Goal: Information Seeking & Learning: Learn about a topic

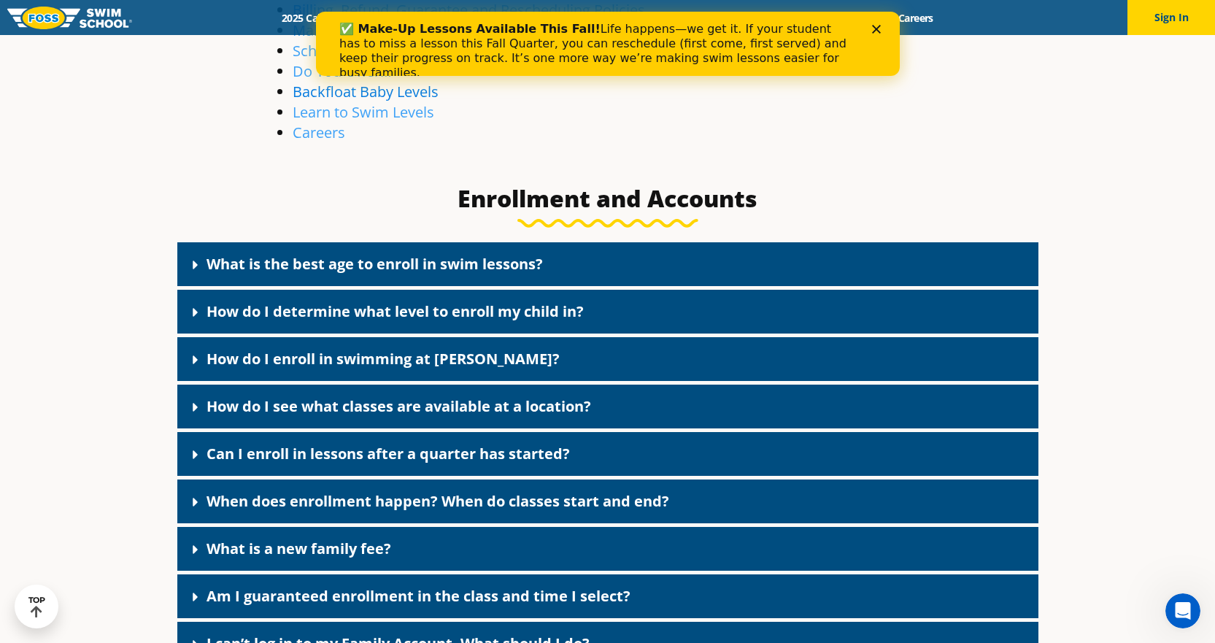
scroll to position [365, 0]
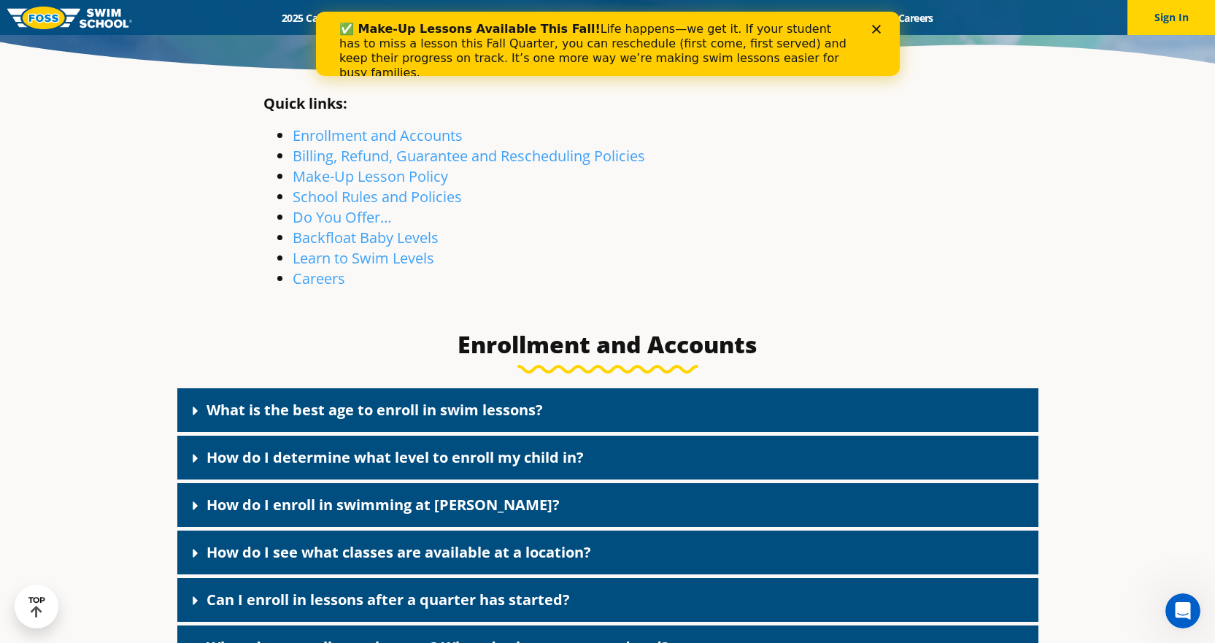
click at [875, 32] on icon "Close" at bounding box center [875, 29] width 9 height 9
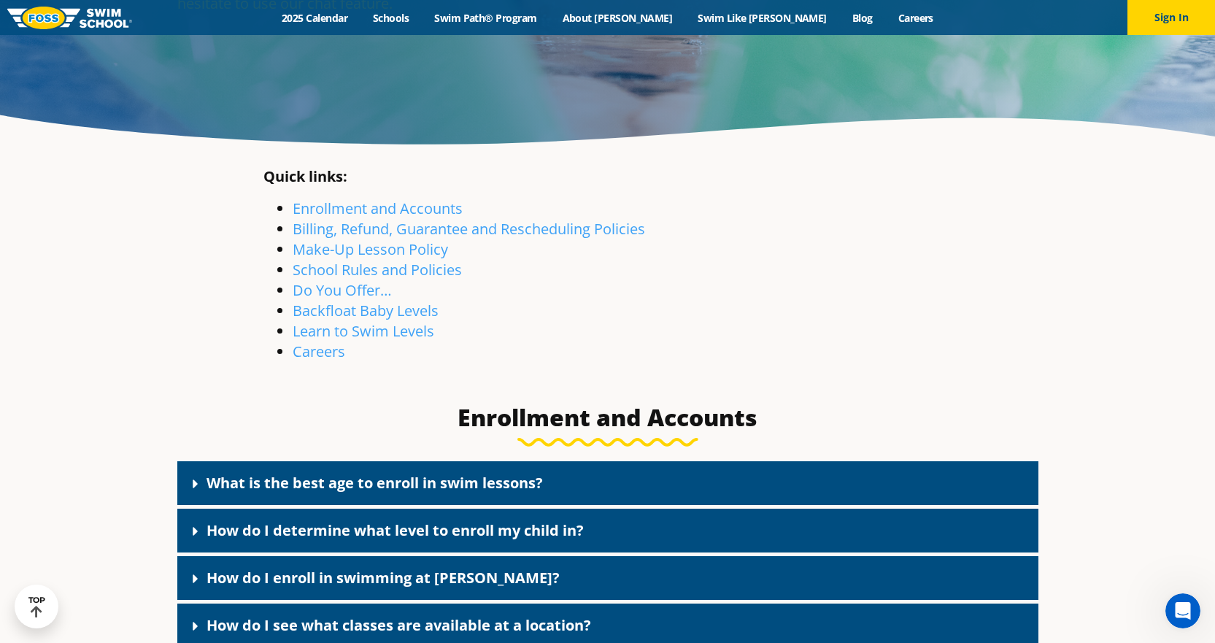
scroll to position [73, 0]
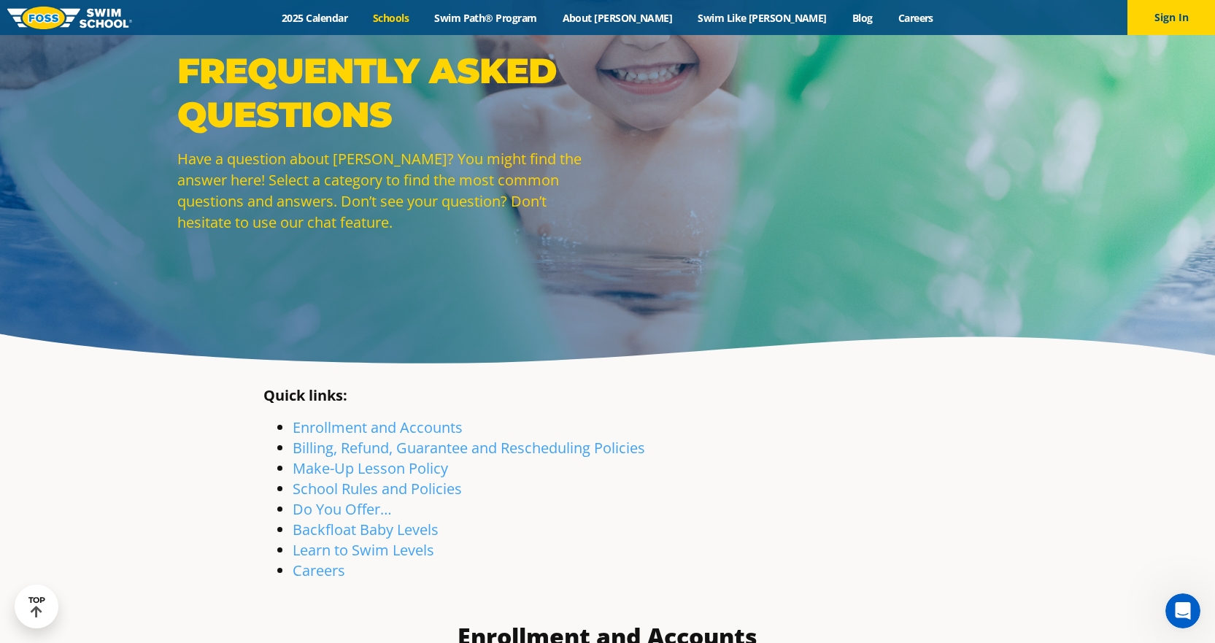
click at [422, 15] on link "Schools" at bounding box center [390, 18] width 61 height 14
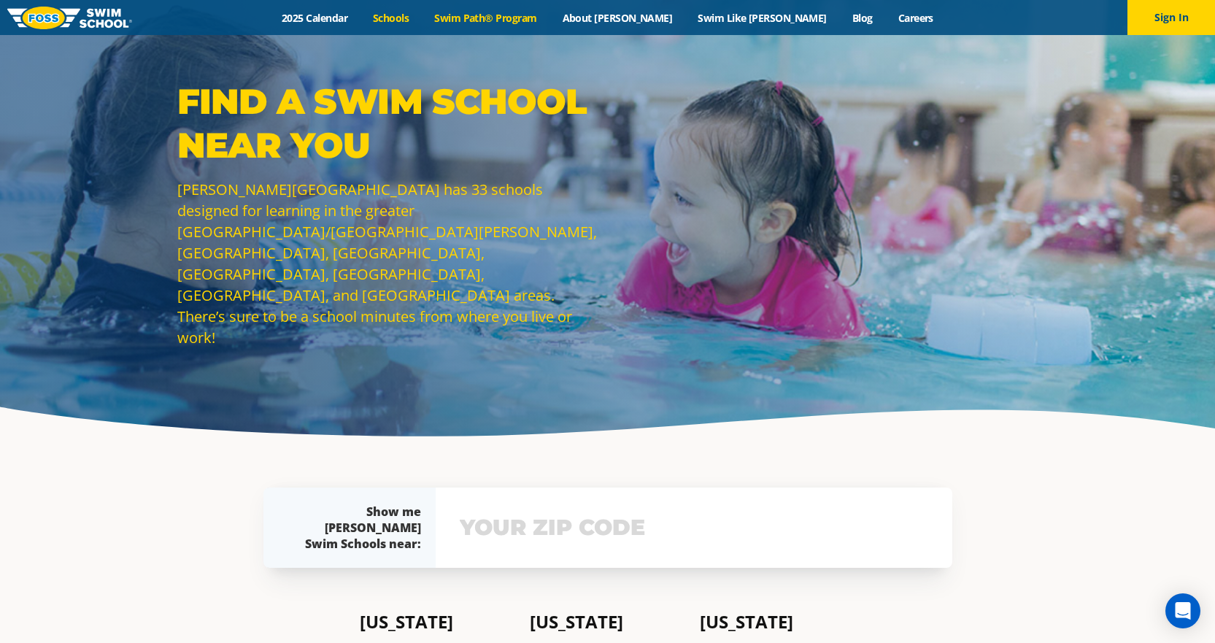
click at [512, 15] on link "Swim Path® Program" at bounding box center [486, 18] width 128 height 14
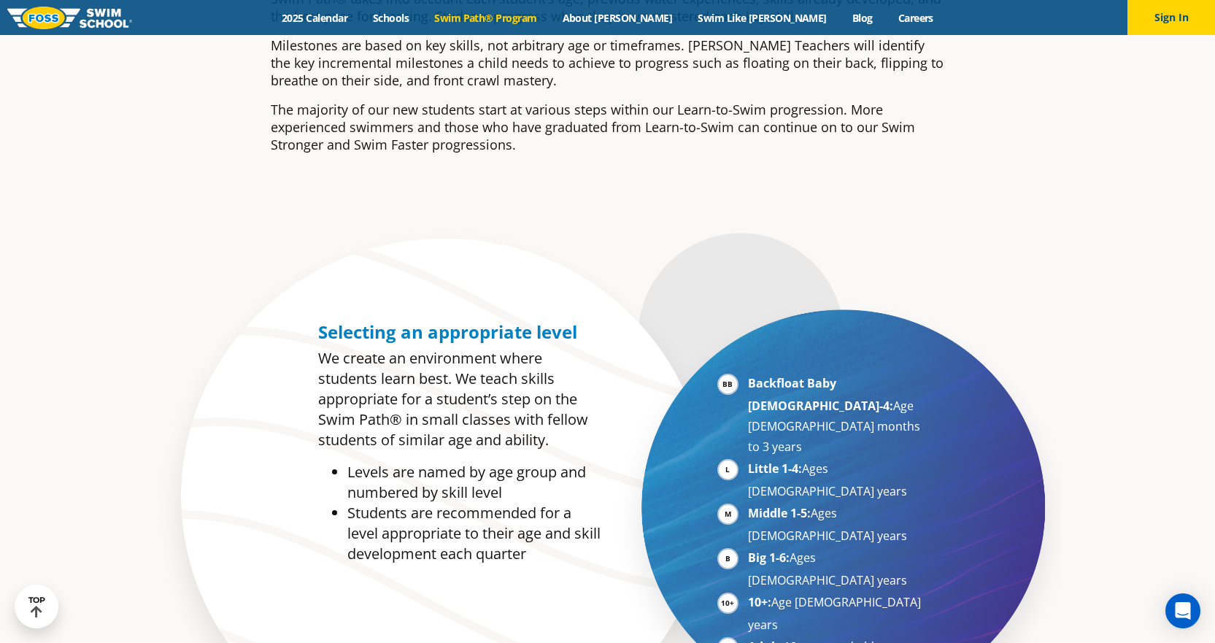
scroll to position [730, 0]
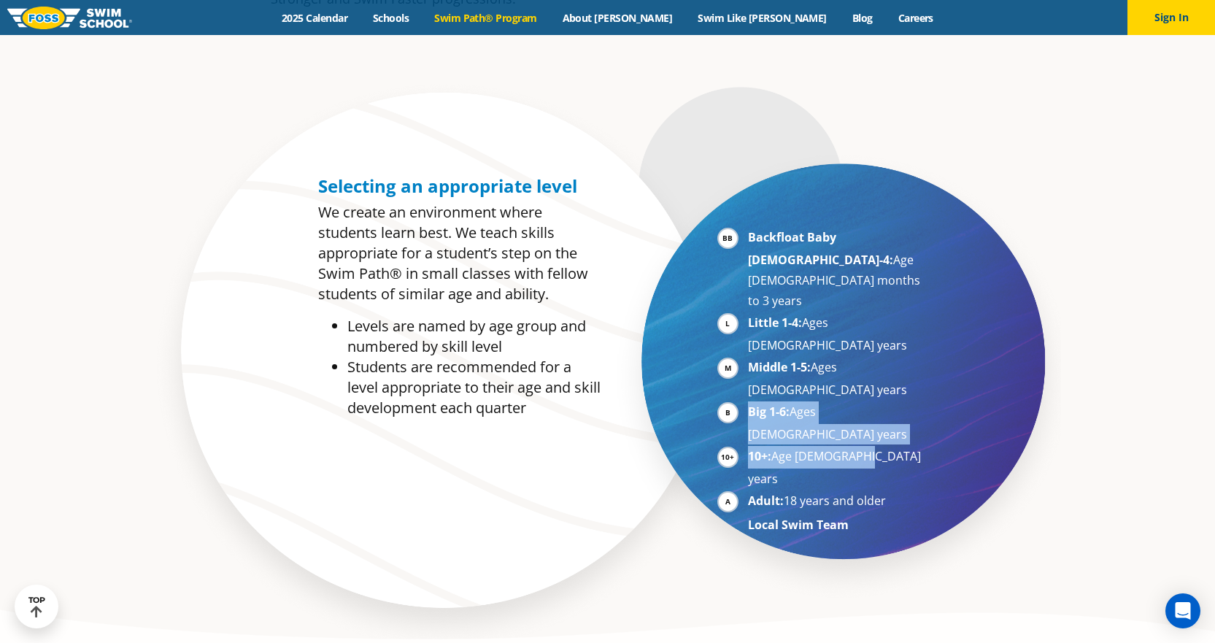
drag, startPoint x: 749, startPoint y: 324, endPoint x: 886, endPoint y: 350, distance: 138.9
click at [886, 350] on ul "Backfloat Baby 1-4: Age 6 months to 3 years Little 1-4: Ages 3-5 years Middle 1…" at bounding box center [821, 381] width 209 height 308
click at [901, 422] on div "Backfloat Baby 1-4: Age 6 months to 3 years Little 1-4: Ages 3-5 years Middle 1…" at bounding box center [821, 387] width 209 height 320
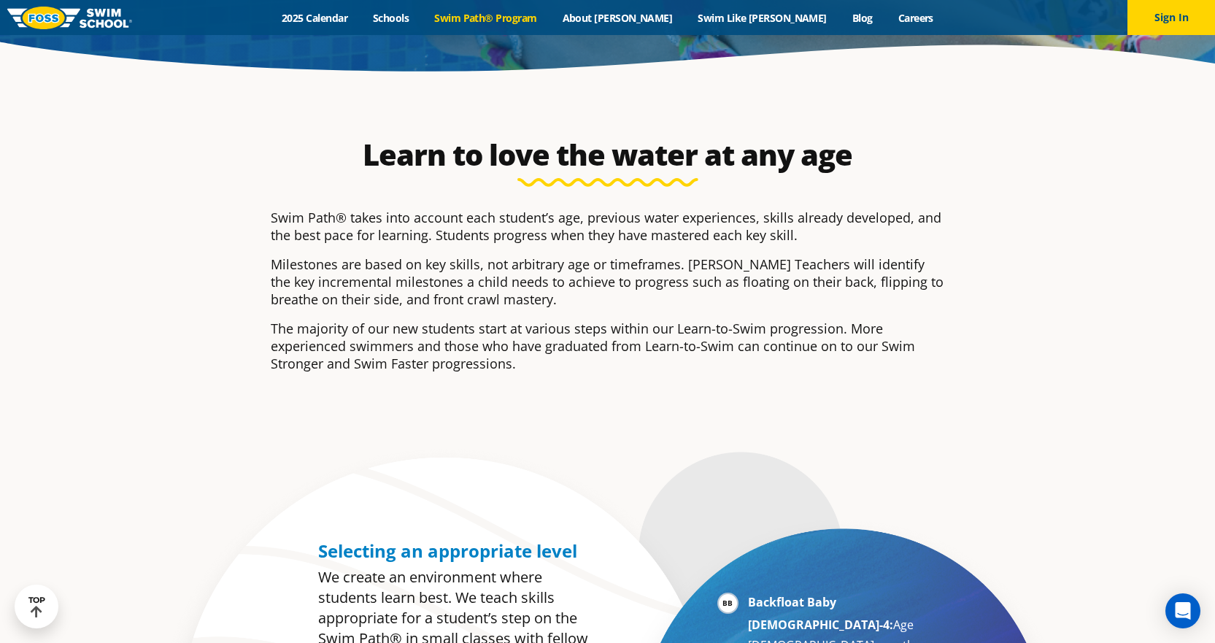
scroll to position [0, 0]
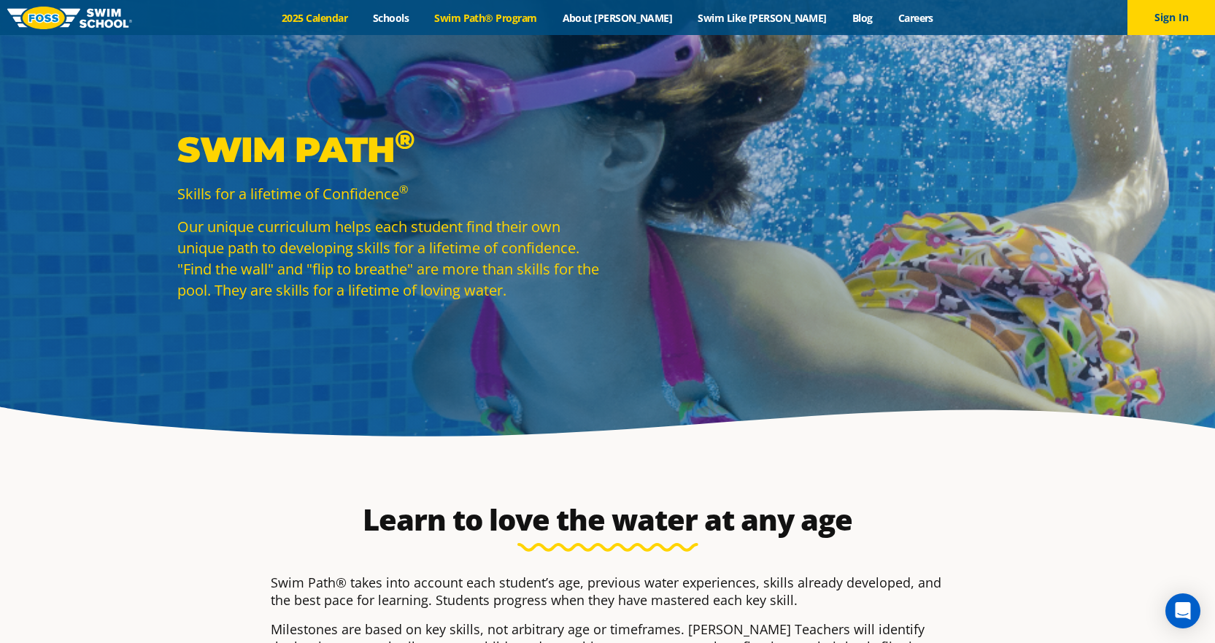
click at [360, 18] on link "2025 Calendar" at bounding box center [314, 18] width 91 height 14
